Goal: Find specific page/section

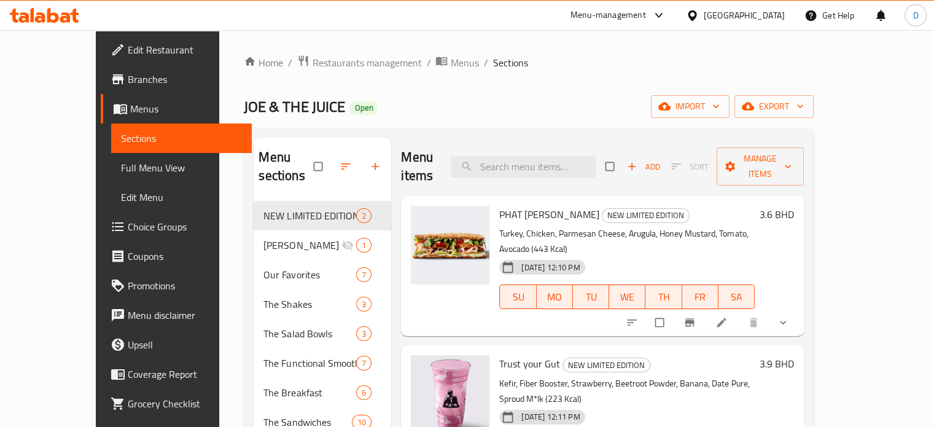
click at [130, 108] on span "Menus" at bounding box center [186, 108] width 112 height 15
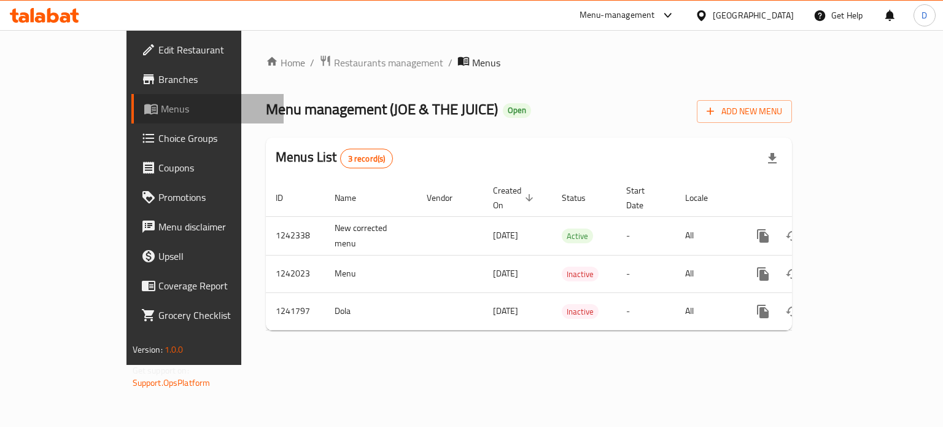
click at [161, 115] on span "Menus" at bounding box center [218, 108] width 114 height 15
click at [334, 65] on span "Restaurants management" at bounding box center [388, 62] width 109 height 15
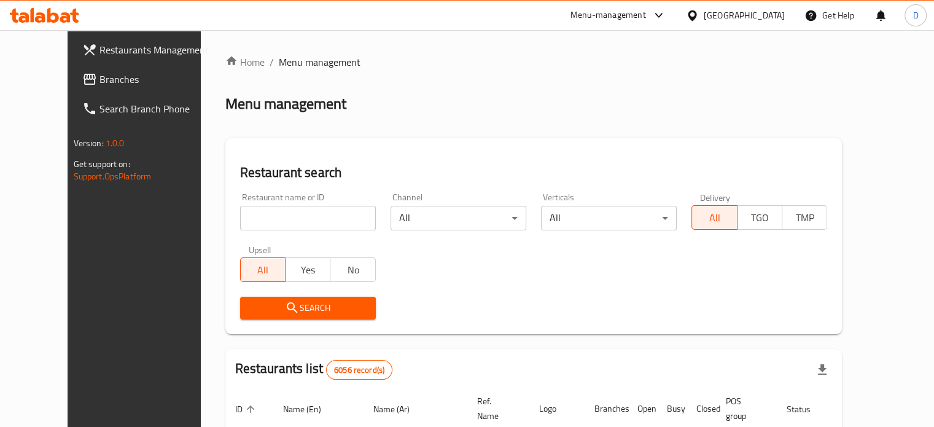
click at [286, 220] on input "search" at bounding box center [308, 218] width 136 height 25
type input "Dunkin"
click button "Search" at bounding box center [308, 308] width 136 height 23
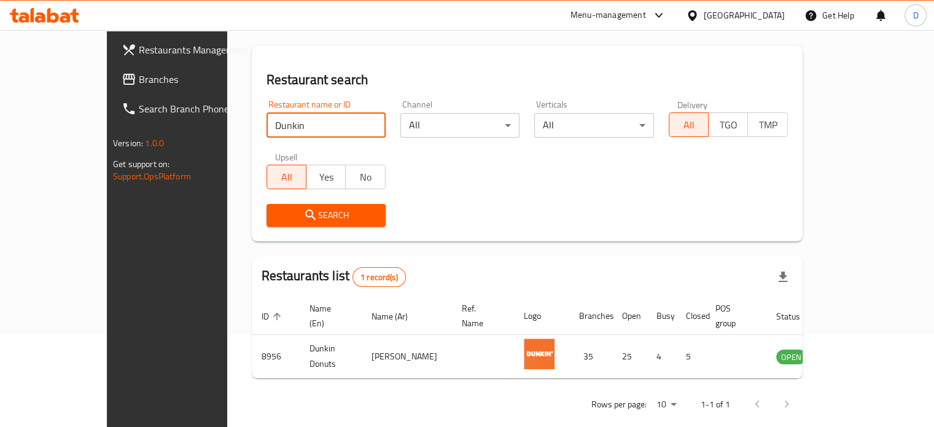
scroll to position [96, 0]
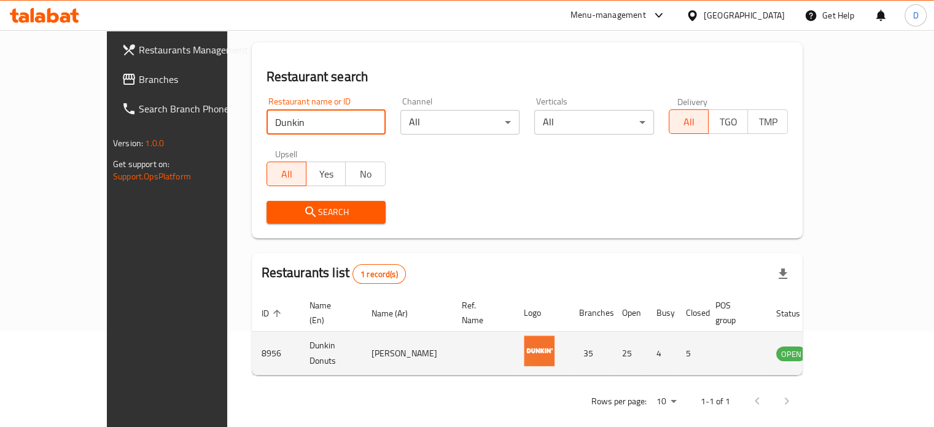
click at [873, 332] on td "enhanced table" at bounding box center [852, 354] width 42 height 44
click at [873, 348] on td "enhanced table" at bounding box center [852, 354] width 42 height 44
click at [855, 349] on icon "enhanced table" at bounding box center [848, 354] width 14 height 10
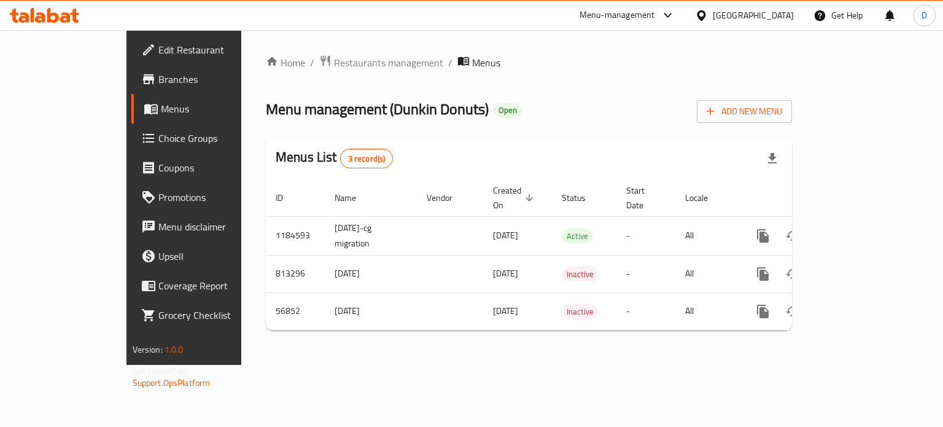
click at [158, 80] on span "Branches" at bounding box center [216, 79] width 116 height 15
